Goal: Task Accomplishment & Management: Manage account settings

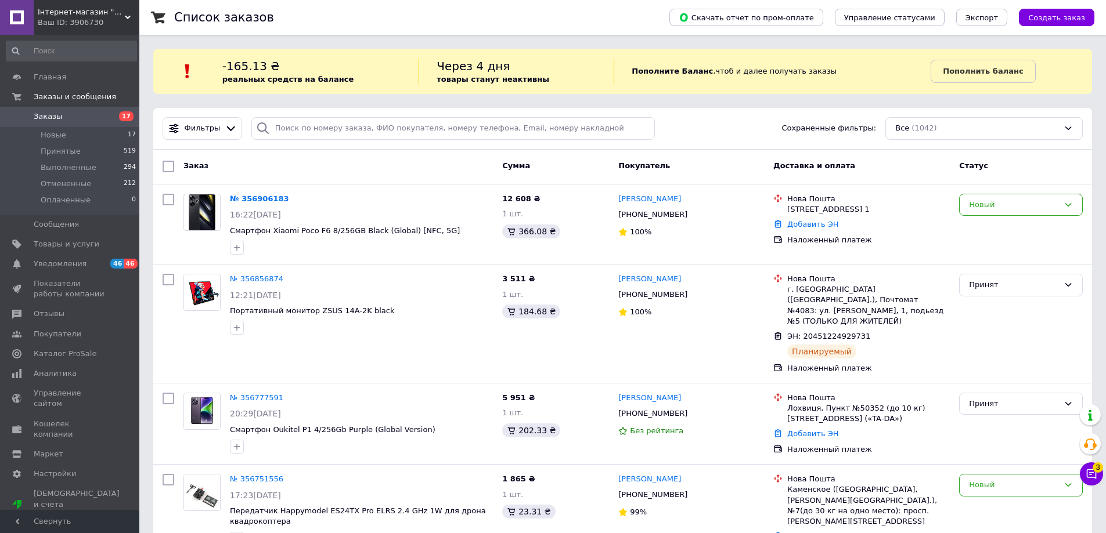
scroll to position [59, 0]
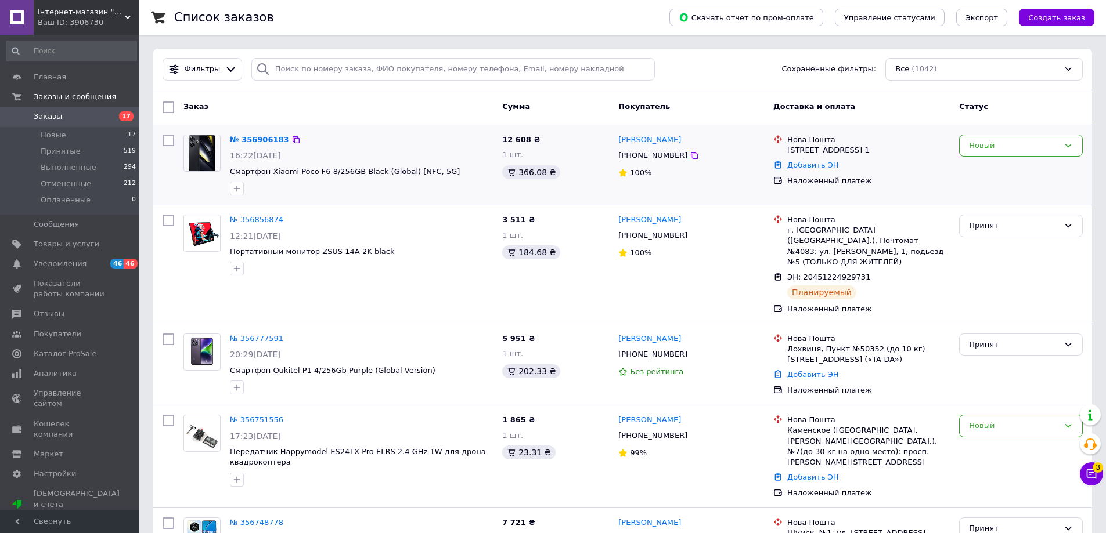
click at [248, 138] on link "№ 356906183" at bounding box center [259, 139] width 59 height 9
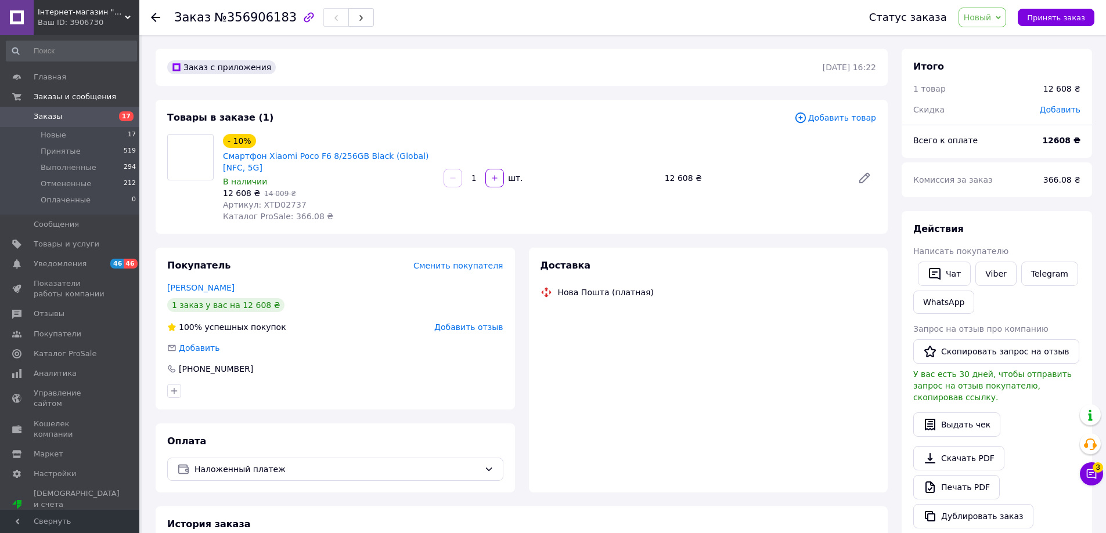
click at [277, 202] on span "Артикул: XTD02737" at bounding box center [265, 204] width 84 height 9
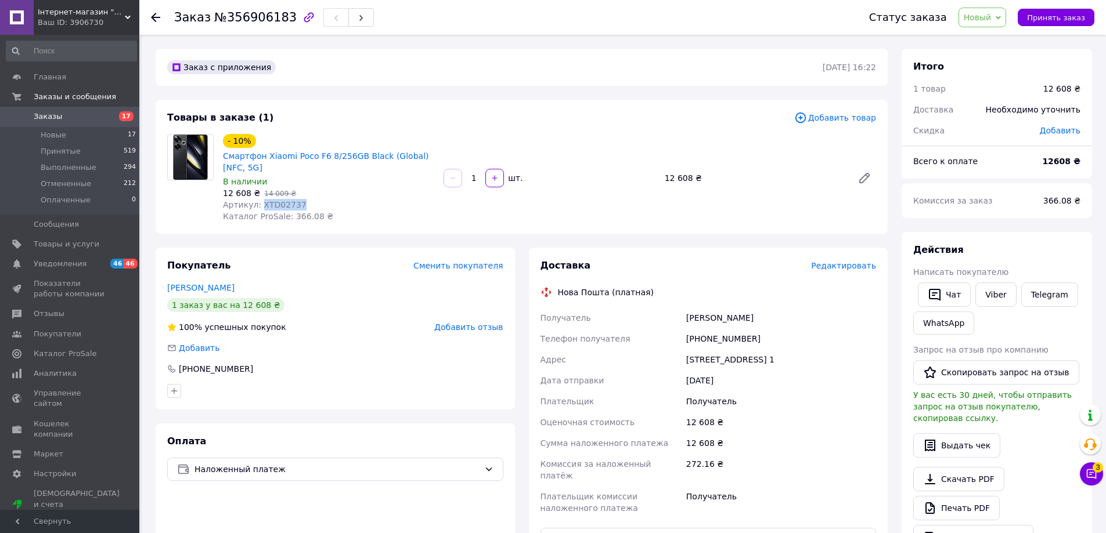
copy span "XTD02737"
drag, startPoint x: 680, startPoint y: 320, endPoint x: 744, endPoint y: 322, distance: 64.4
click at [744, 322] on div "Получатель [PERSON_NAME] Телефон получателя [PHONE_NUMBER] [GEOGRAPHIC_DATA][ST…" at bounding box center [708, 413] width 341 height 211
copy div "Получатель [PERSON_NAME]"
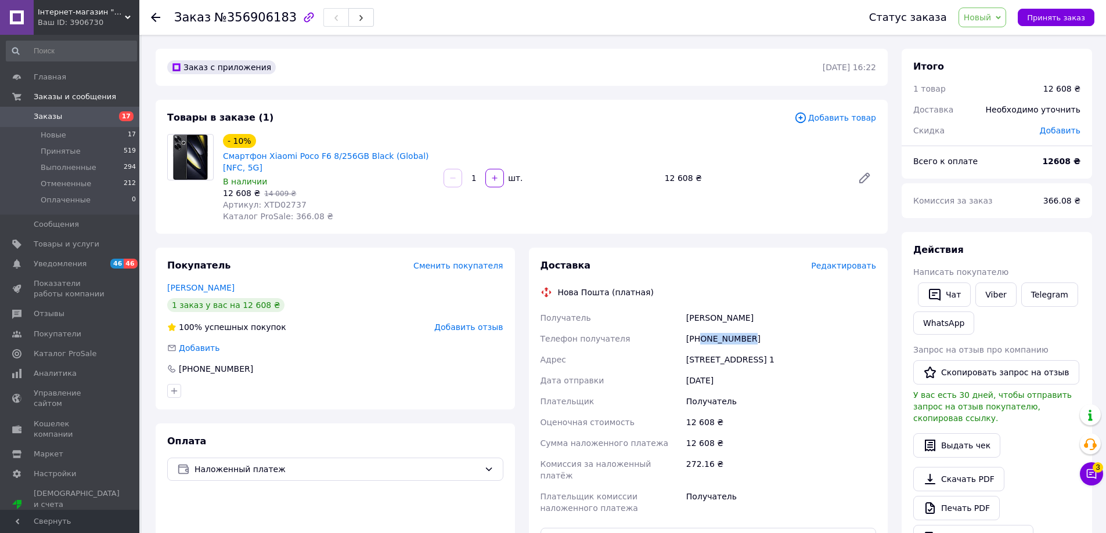
drag, startPoint x: 700, startPoint y: 341, endPoint x: 746, endPoint y: 335, distance: 45.6
click at [746, 335] on div "[PHONE_NUMBER]" at bounding box center [781, 338] width 194 height 21
drag, startPoint x: 685, startPoint y: 359, endPoint x: 828, endPoint y: 356, distance: 143.4
click at [828, 356] on div "[STREET_ADDRESS] 1" at bounding box center [781, 359] width 194 height 21
drag, startPoint x: 700, startPoint y: 338, endPoint x: 747, endPoint y: 338, distance: 47.0
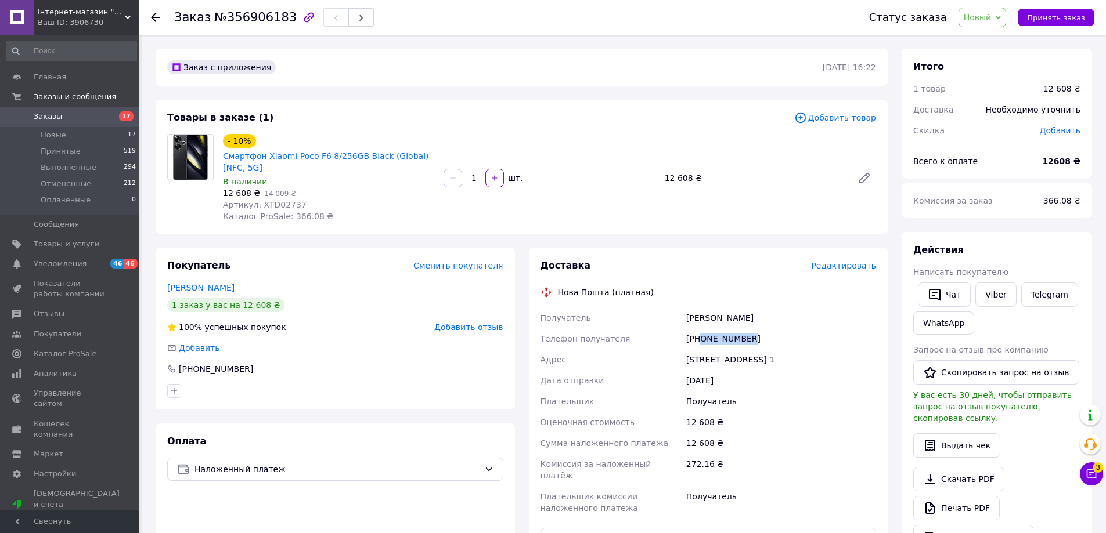
click at [747, 338] on div "[PHONE_NUMBER]" at bounding box center [781, 338] width 194 height 21
copy div "0970854288"
drag, startPoint x: 685, startPoint y: 359, endPoint x: 829, endPoint y: 359, distance: 143.9
click at [829, 359] on div "[STREET_ADDRESS] 1" at bounding box center [781, 359] width 194 height 21
copy div "[STREET_ADDRESS] 1"
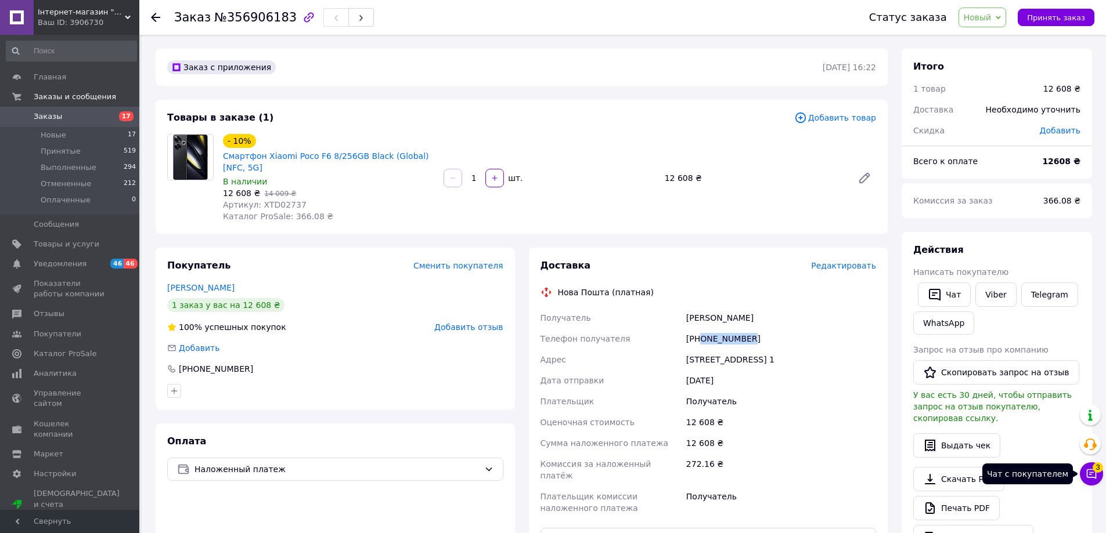
click at [1089, 477] on icon at bounding box center [1091, 474] width 10 height 10
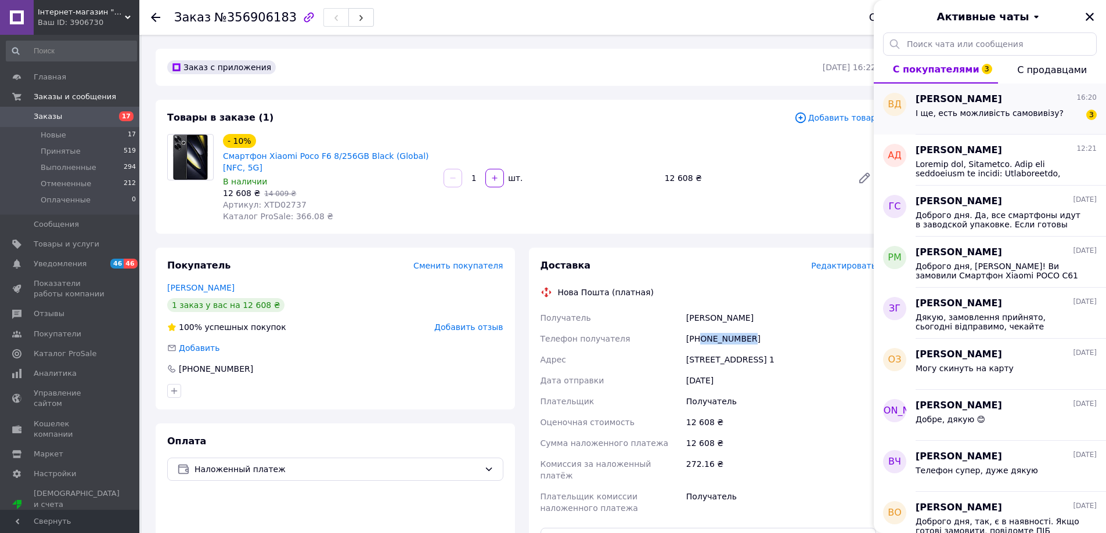
click at [960, 111] on span "І ще, есть можливість самовивізу?" at bounding box center [989, 113] width 148 height 9
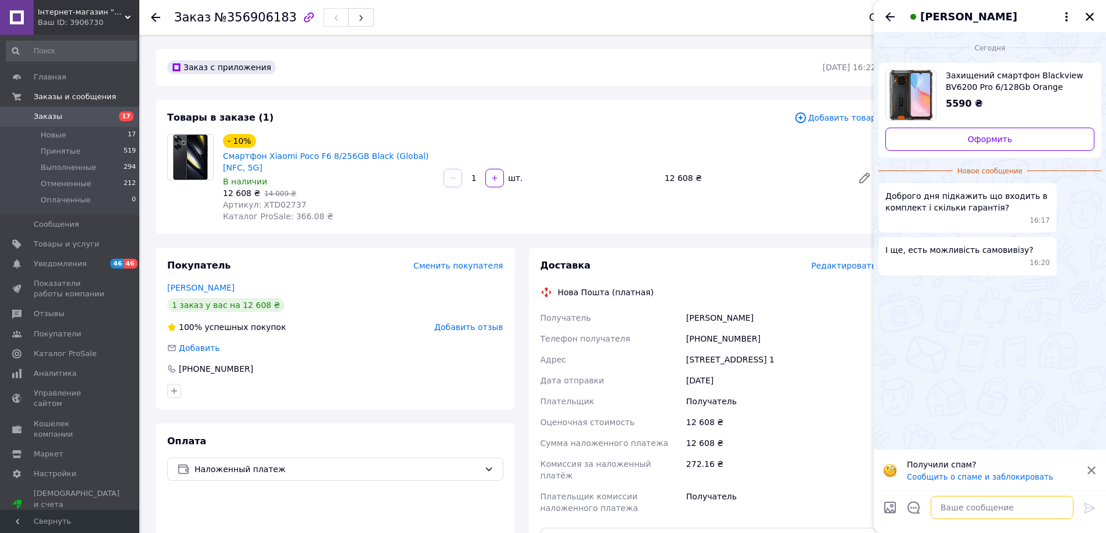
click at [940, 505] on textarea at bounding box center [1001, 507] width 143 height 23
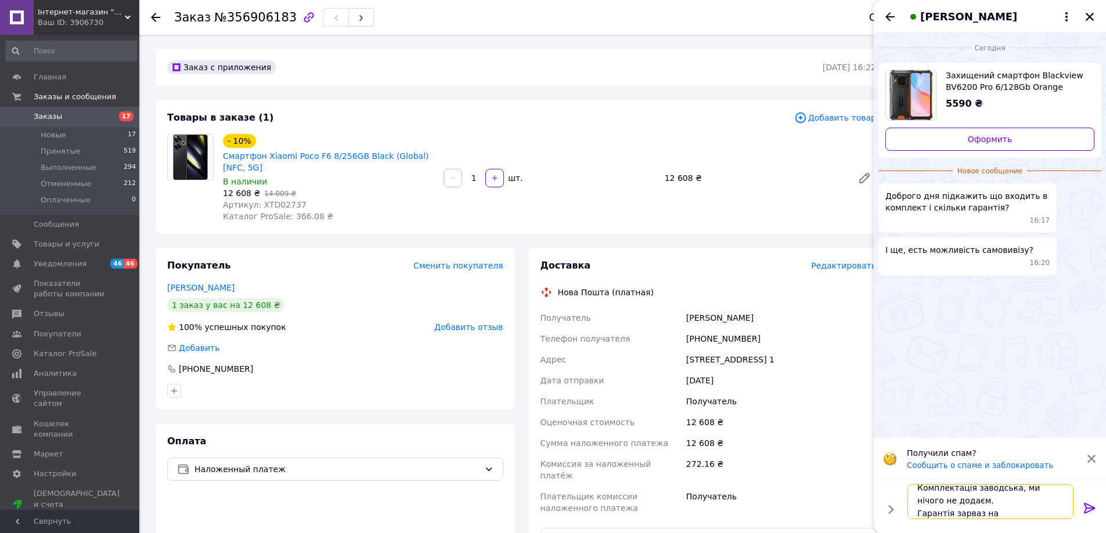
scroll to position [14, 0]
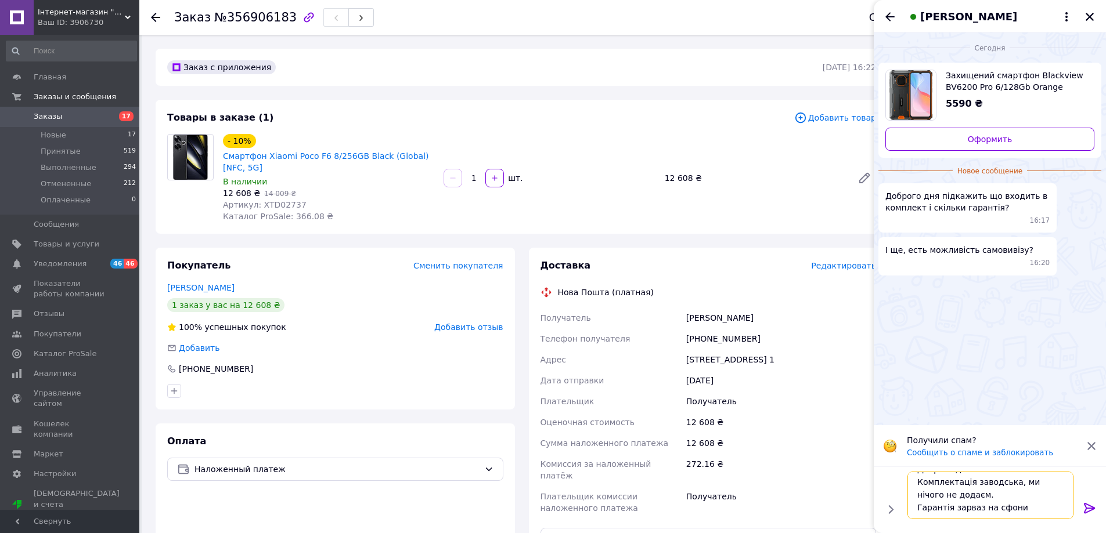
click at [952, 494] on textarea "Доброго дня. Комплектація заводська, ми нічого не додаєм. Гарантія зарваз на сф…" at bounding box center [990, 496] width 166 height 48
click at [970, 485] on textarea "Доброго дня. Комплектація заводська, ми нічого не додаєм. Гарантія зарваз на сф…" at bounding box center [990, 496] width 166 height 48
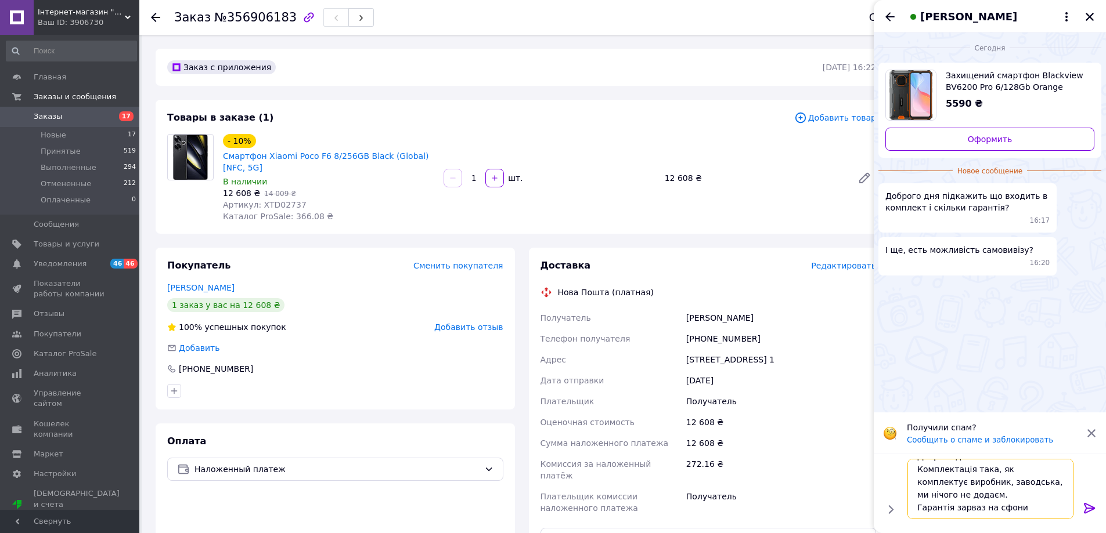
click at [949, 495] on textarea "Доброго дня. Комплектація така, як комплектує виробник, заводська, ми нічого не…" at bounding box center [990, 489] width 166 height 60
click at [991, 510] on textarea "Доброго дня. Комплектація така, як комплектує виробник, заводська, ми нічого не…" at bounding box center [990, 489] width 166 height 60
click at [1037, 507] on textarea "Доброго дня. Комплектація така, як комплектує виробник, заводська, ми нічого не…" at bounding box center [990, 489] width 166 height 60
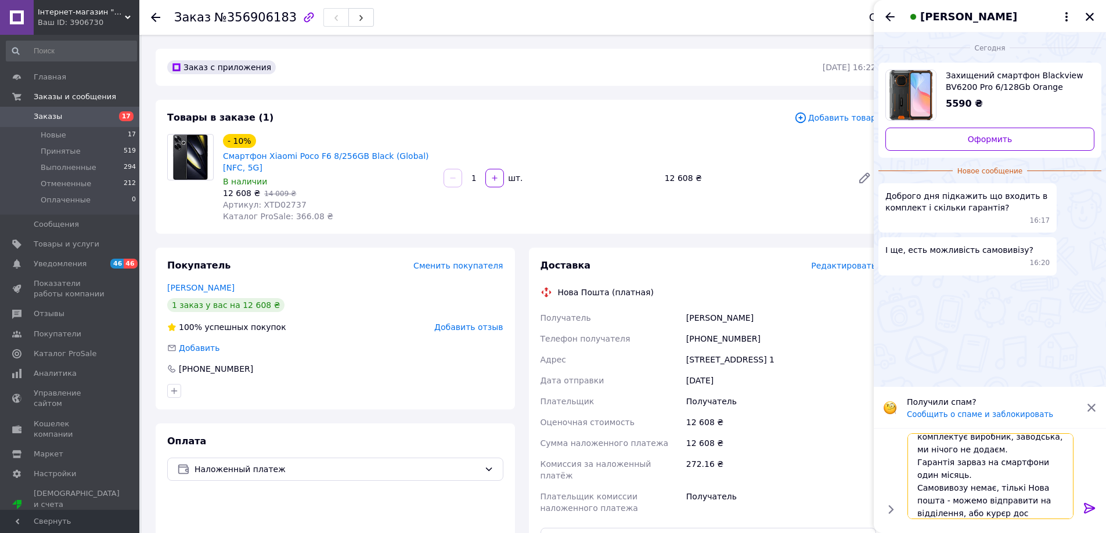
scroll to position [27, 0]
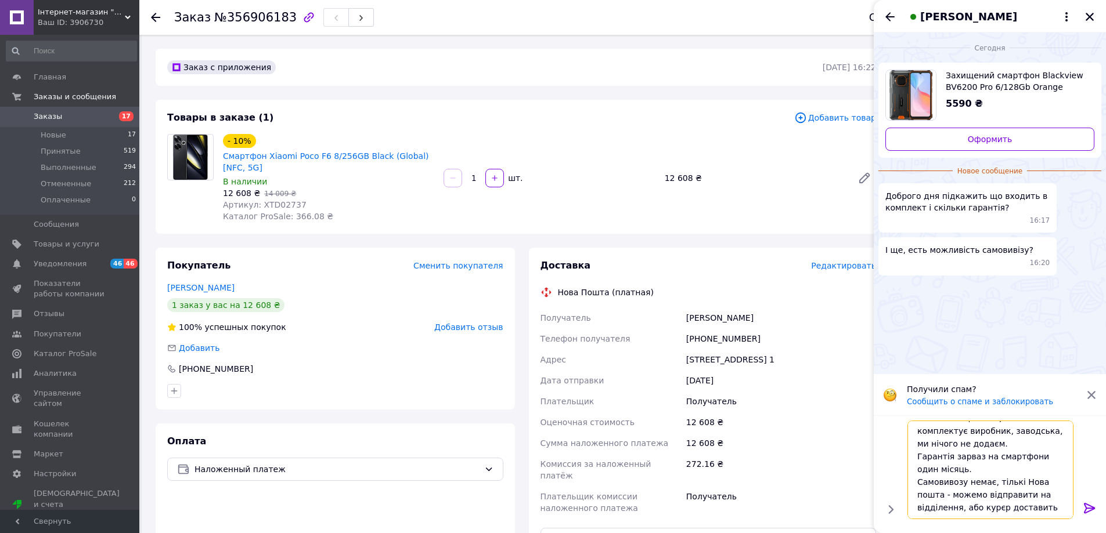
click at [962, 445] on textarea "Доброго дня. Комплектація така, як комплектує виробник, заводська, ми нічого не…" at bounding box center [990, 470] width 166 height 99
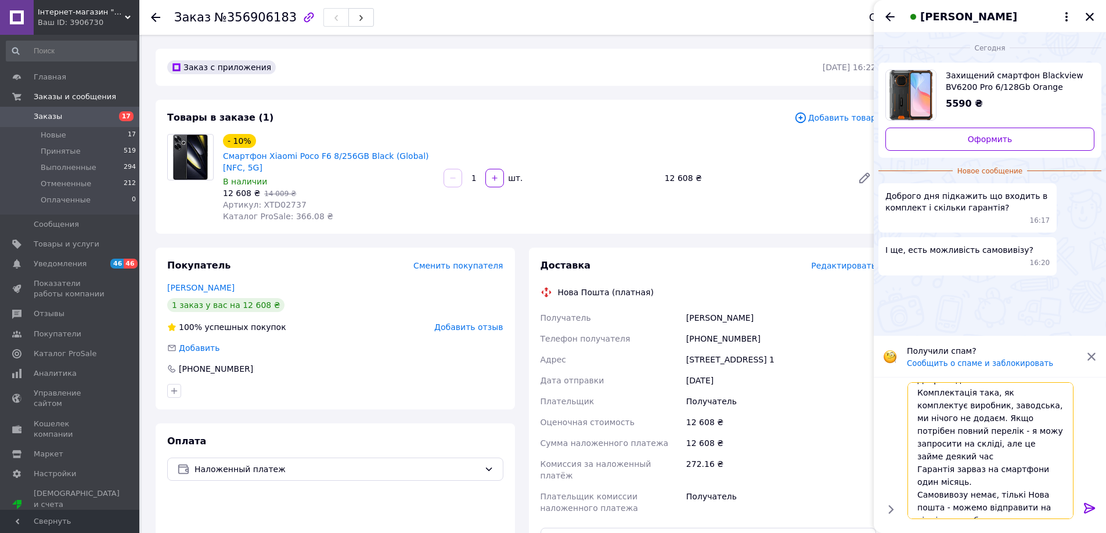
type textarea "Доброго дня. Комплектація така, як комплектує виробник, заводська, ми нічого не…"
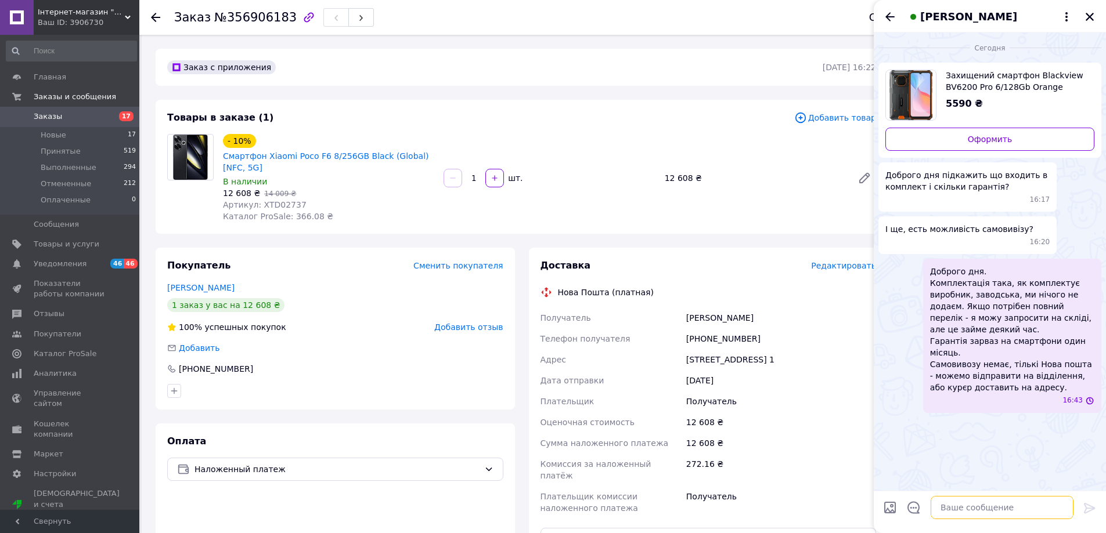
scroll to position [0, 0]
click at [1017, 337] on span "Доброго дня. Комплектація така, як комплектує виробник, заводська, ми нічого не…" at bounding box center [1012, 330] width 164 height 128
click at [1013, 420] on button "Редактировать" at bounding box center [1031, 431] width 139 height 23
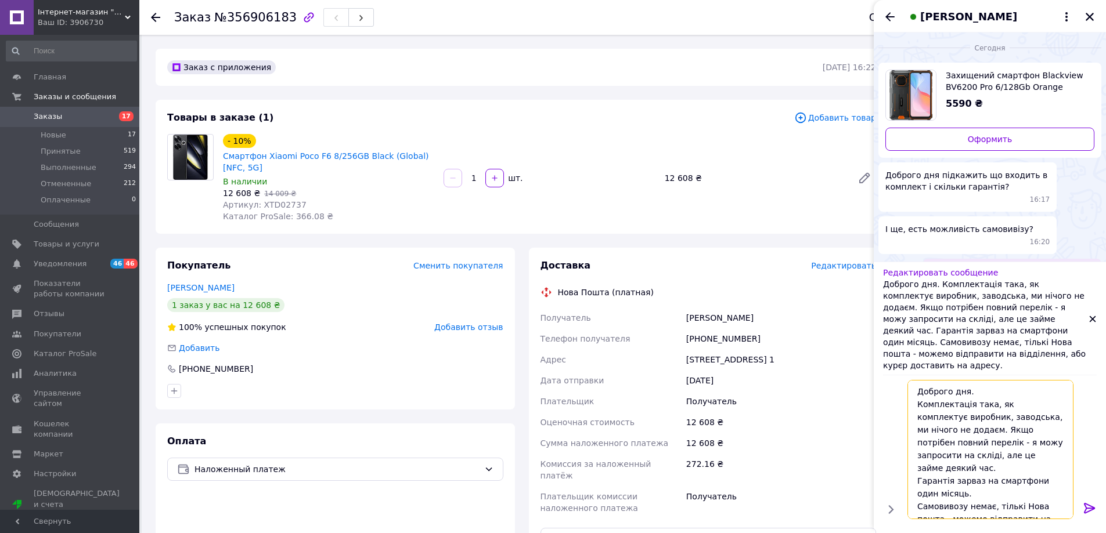
click at [947, 430] on textarea "Доброго дня. Комплектація така, як комплектує виробник, заводська, ми нічого не…" at bounding box center [990, 449] width 166 height 139
type textarea "Доброго дня. Комплектація така, як комплектує виробник, заводська, ми нічого не…"
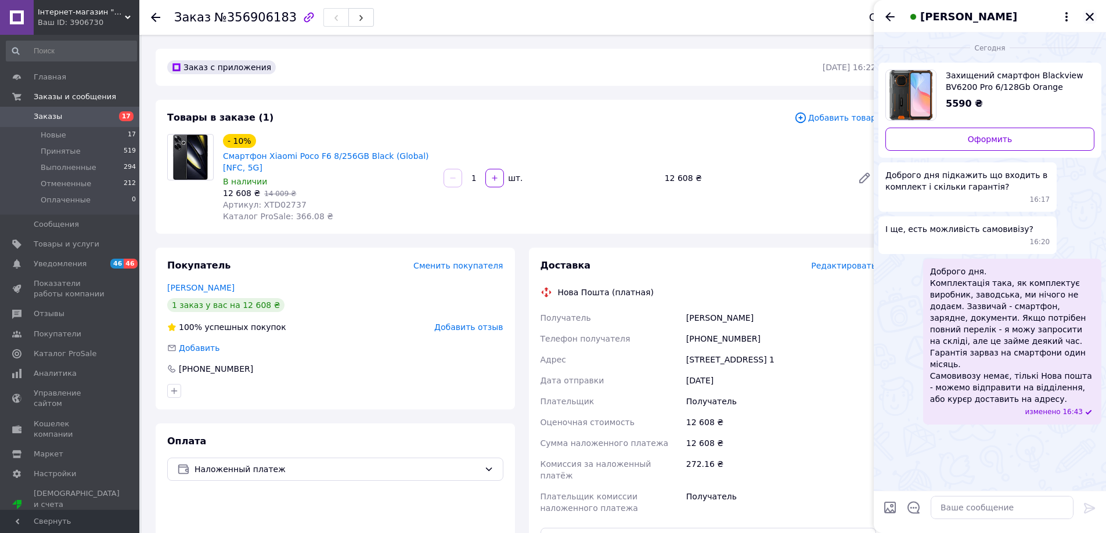
click at [1086, 16] on icon "Закрыть" at bounding box center [1089, 17] width 10 height 10
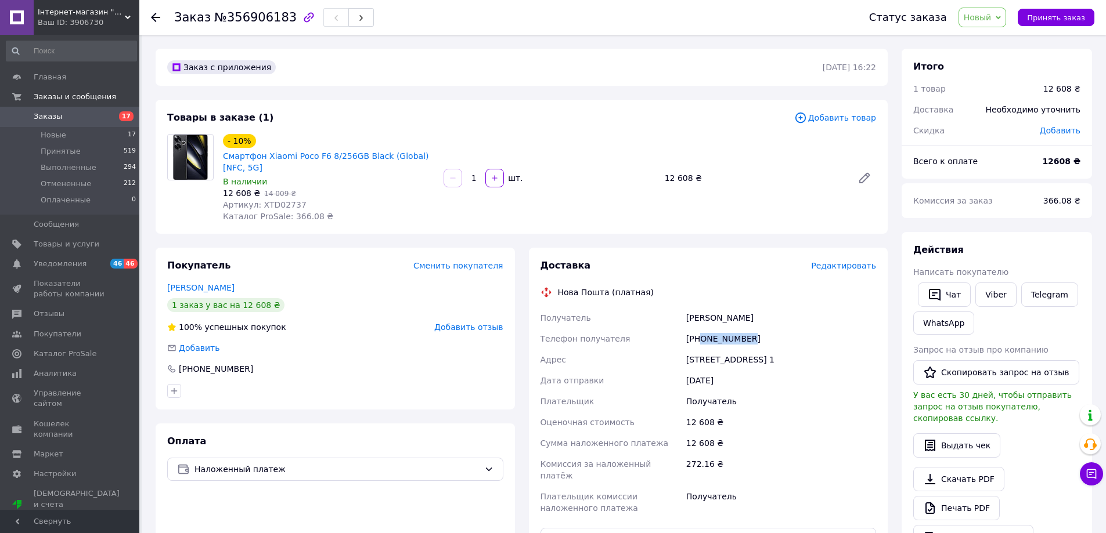
drag, startPoint x: 702, startPoint y: 341, endPoint x: 752, endPoint y: 341, distance: 49.3
click at [752, 341] on div "[PHONE_NUMBER]" at bounding box center [781, 338] width 194 height 21
copy div "0970854288"
click at [1057, 15] on span "Принять заказ" at bounding box center [1056, 17] width 58 height 9
click at [58, 116] on span "Заказы" at bounding box center [71, 116] width 74 height 10
